Goal: Information Seeking & Learning: Understand process/instructions

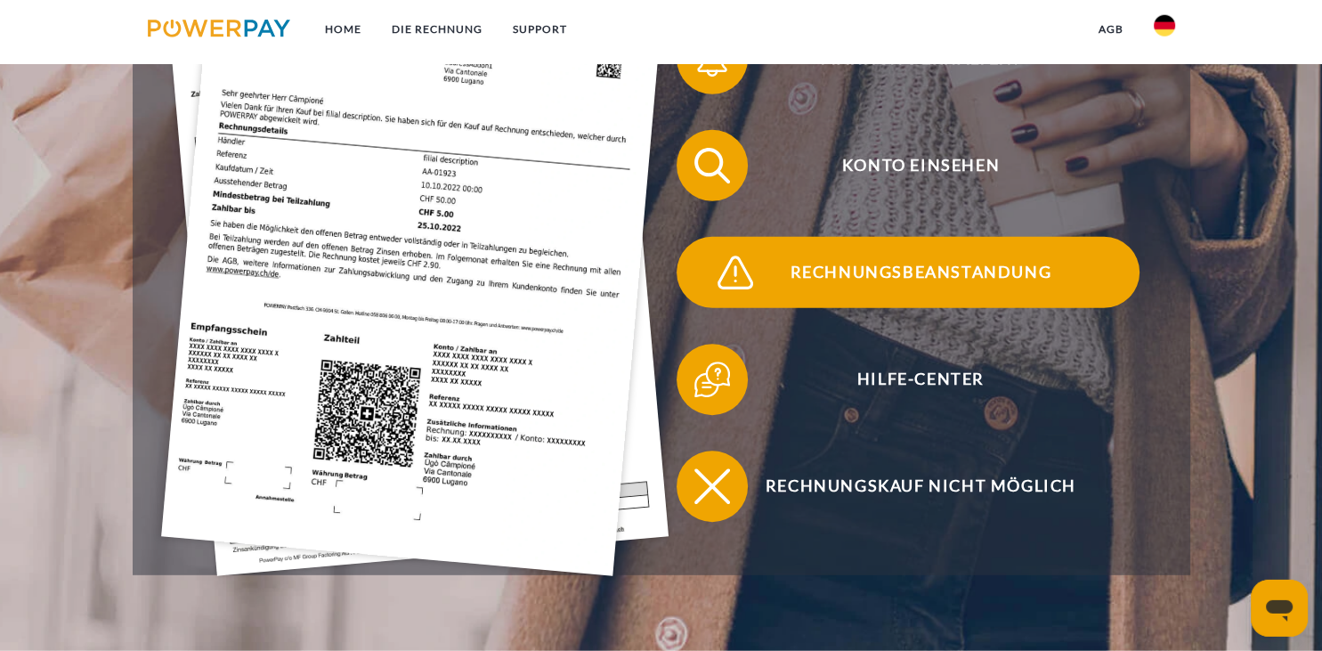
scroll to position [564, 0]
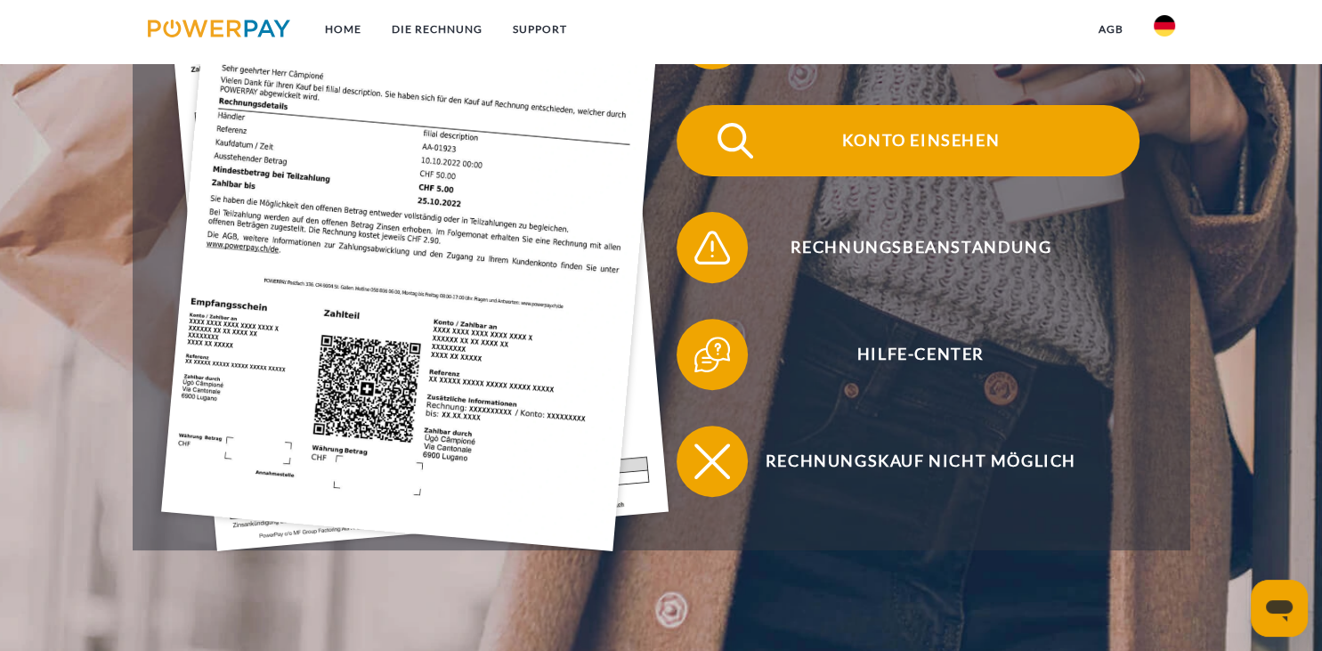
click at [865, 135] on span "Konto einsehen" at bounding box center [920, 140] width 436 height 71
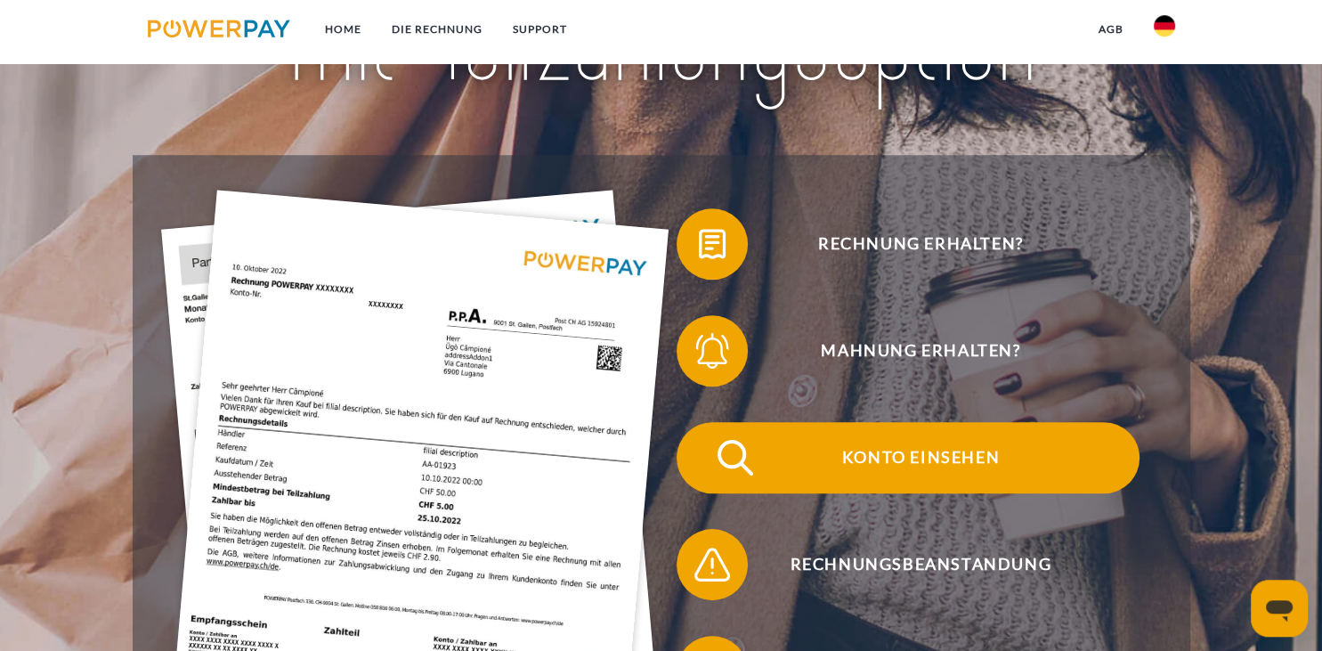
scroll to position [281, 0]
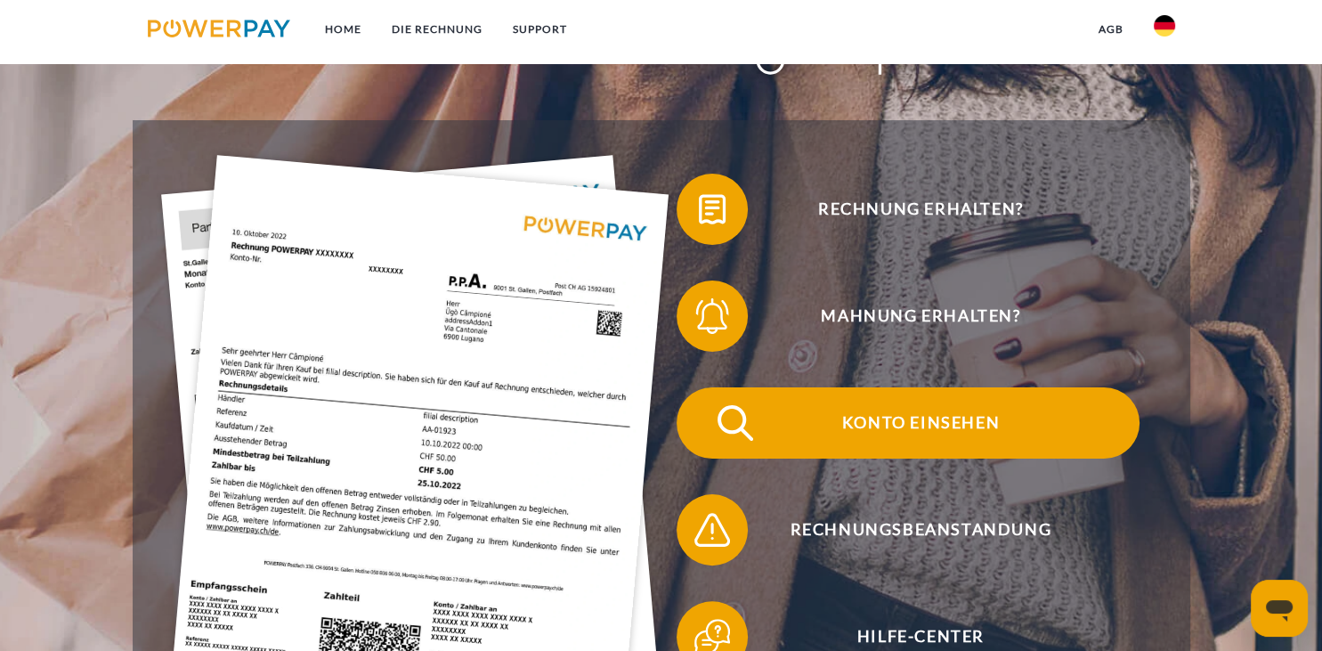
click at [891, 417] on span "Konto einsehen" at bounding box center [920, 422] width 436 height 71
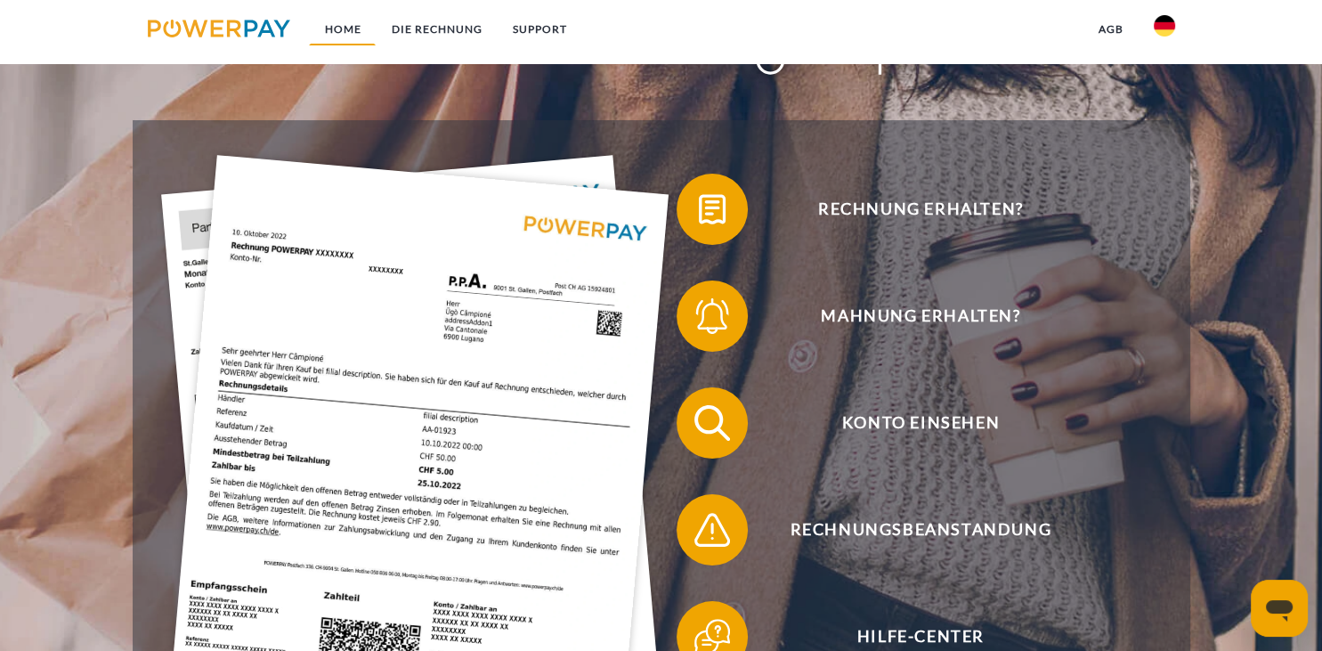
click at [346, 23] on link "Home" at bounding box center [342, 29] width 67 height 32
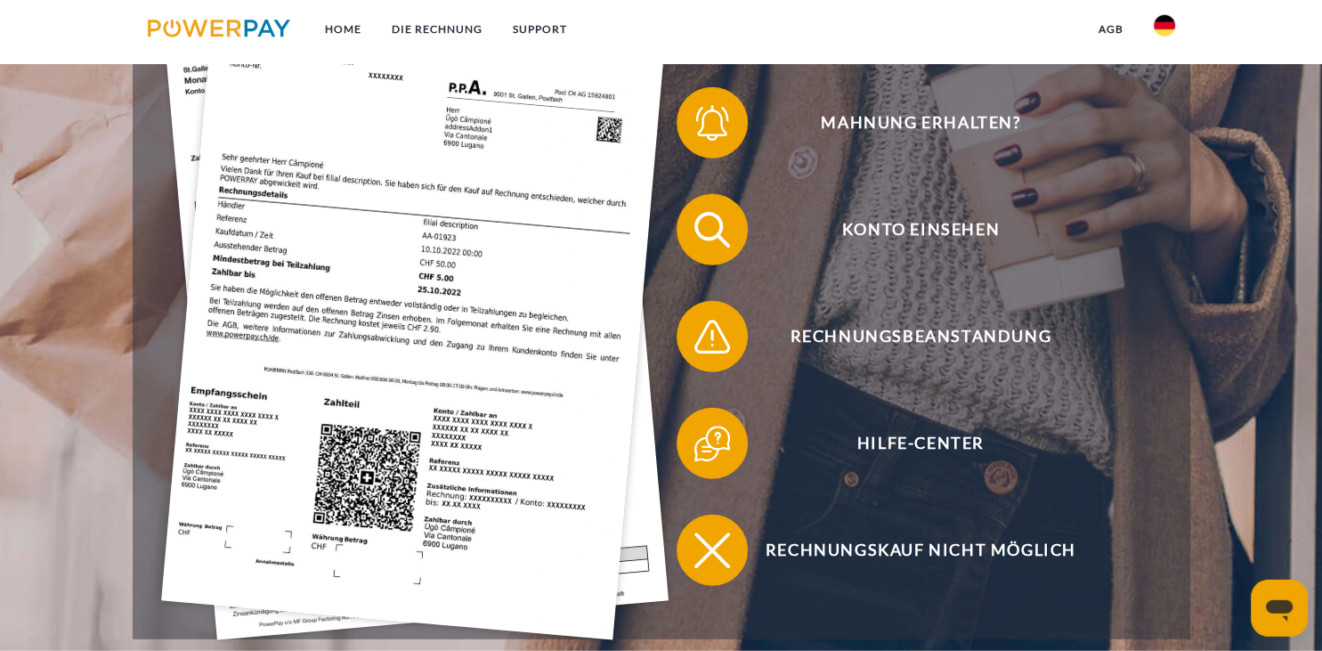
scroll to position [470, 0]
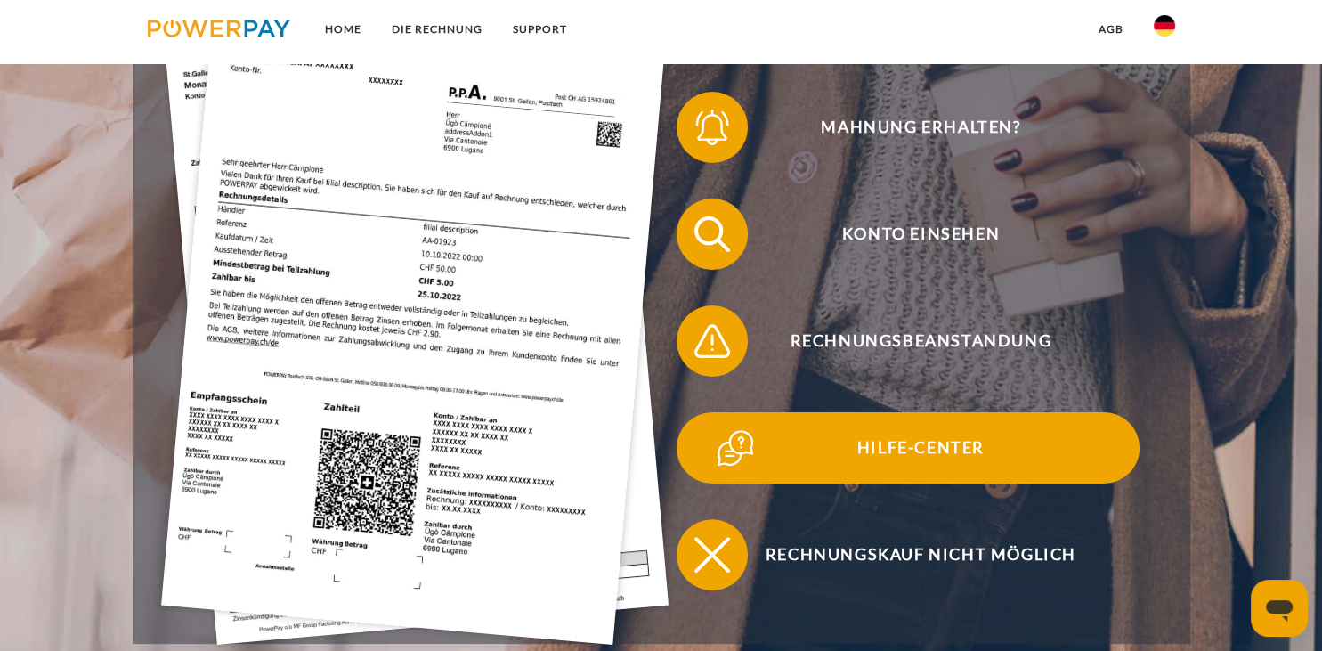
click at [927, 458] on span "Hilfe-Center" at bounding box center [920, 447] width 436 height 71
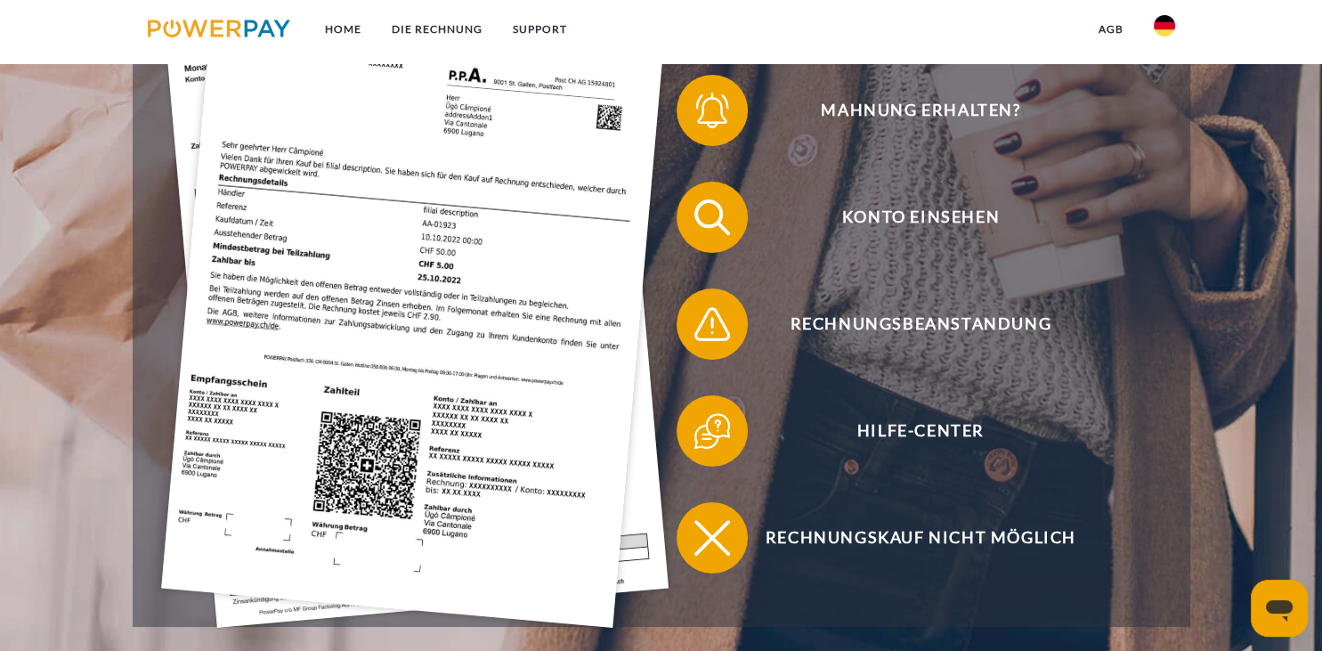
scroll to position [564, 0]
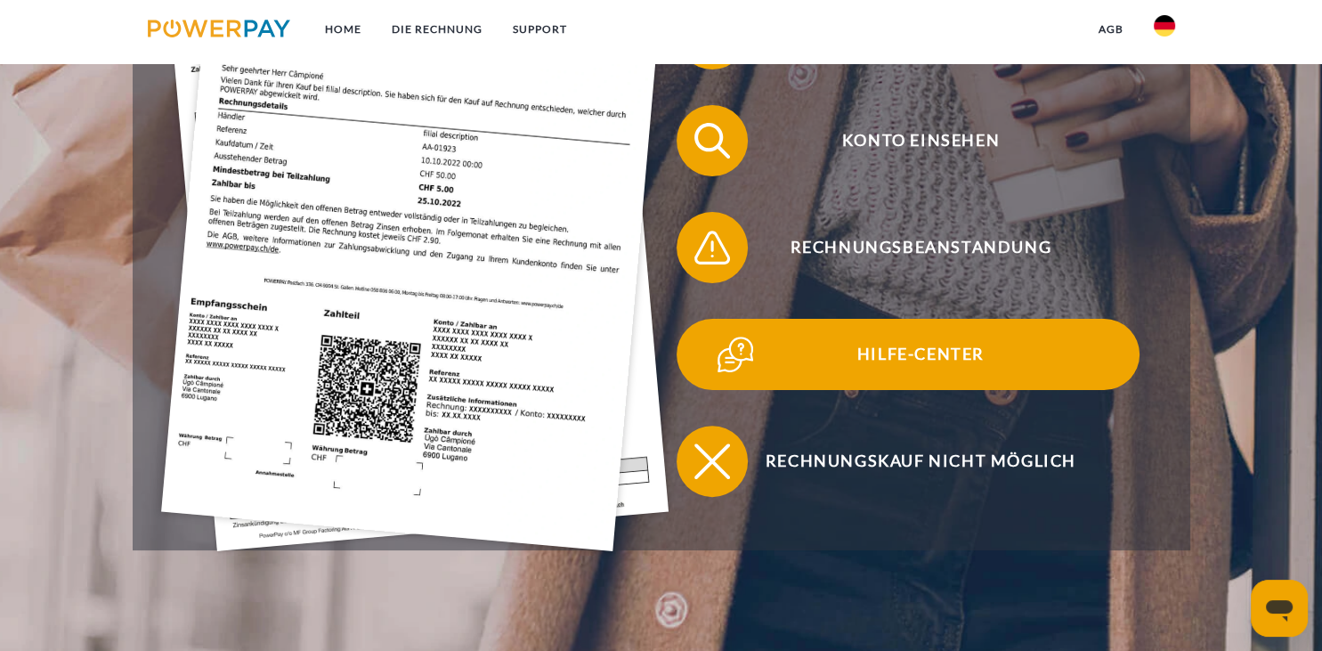
click at [903, 352] on span "Hilfe-Center" at bounding box center [920, 354] width 436 height 71
